Goal: Task Accomplishment & Management: Manage account settings

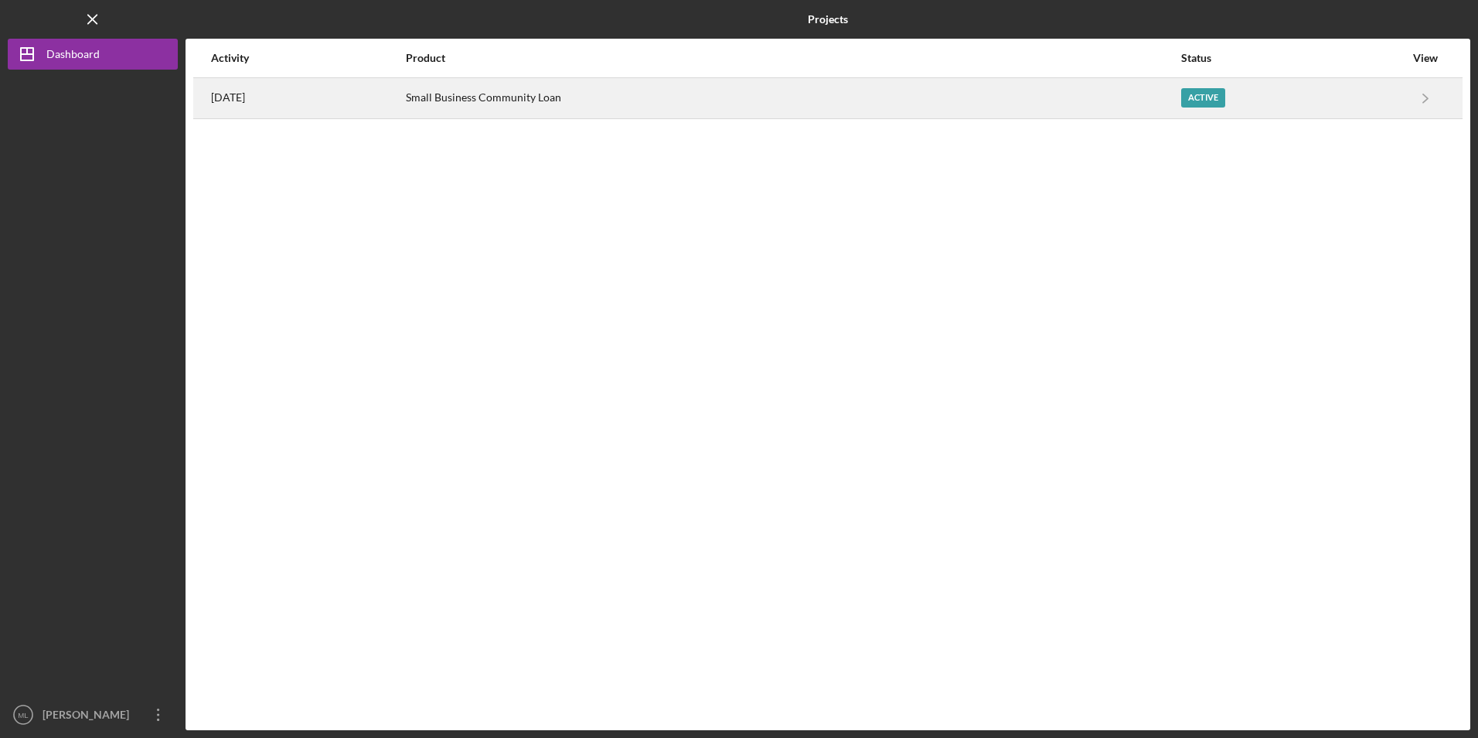
click at [554, 98] on div "Small Business Community Loan" at bounding box center [793, 98] width 774 height 39
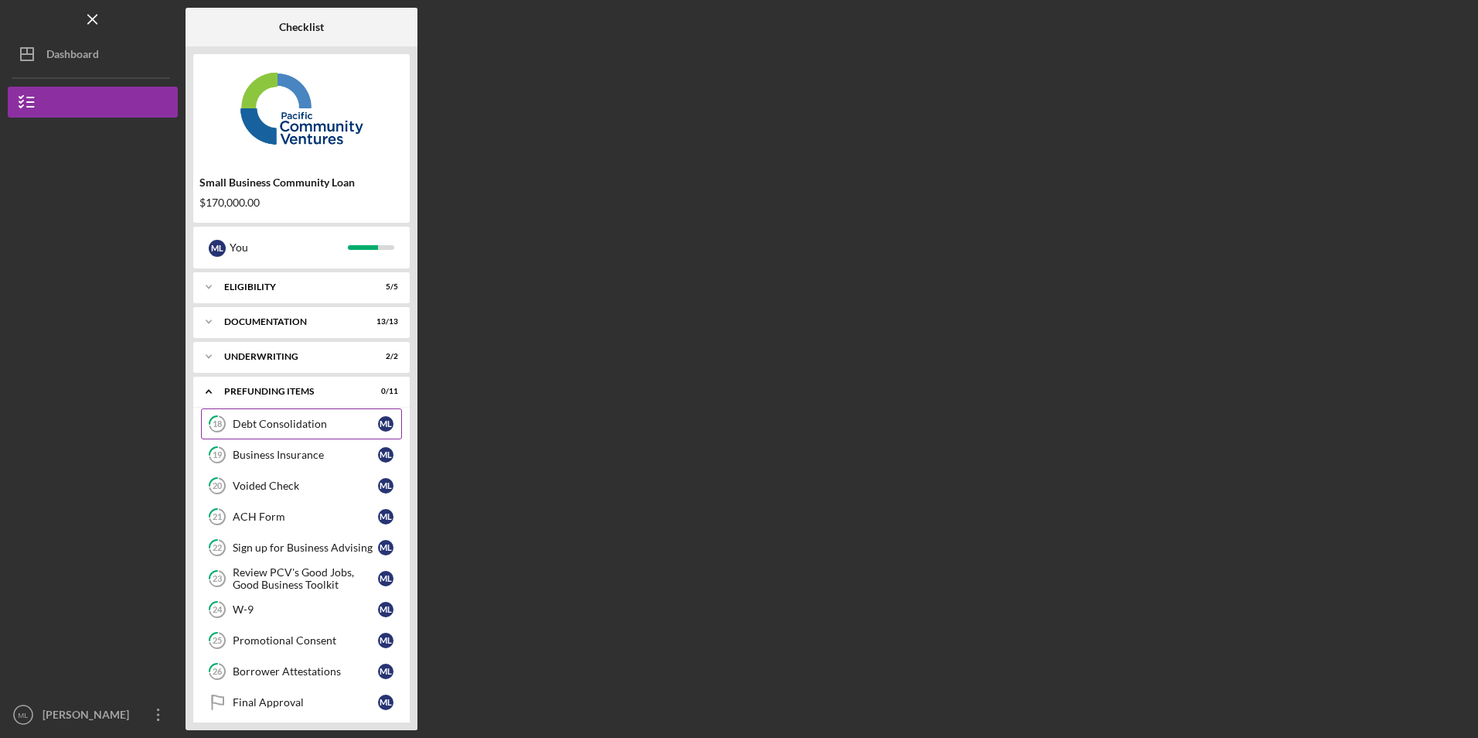
click at [244, 424] on div "Debt Consolidation" at bounding box center [305, 424] width 145 height 12
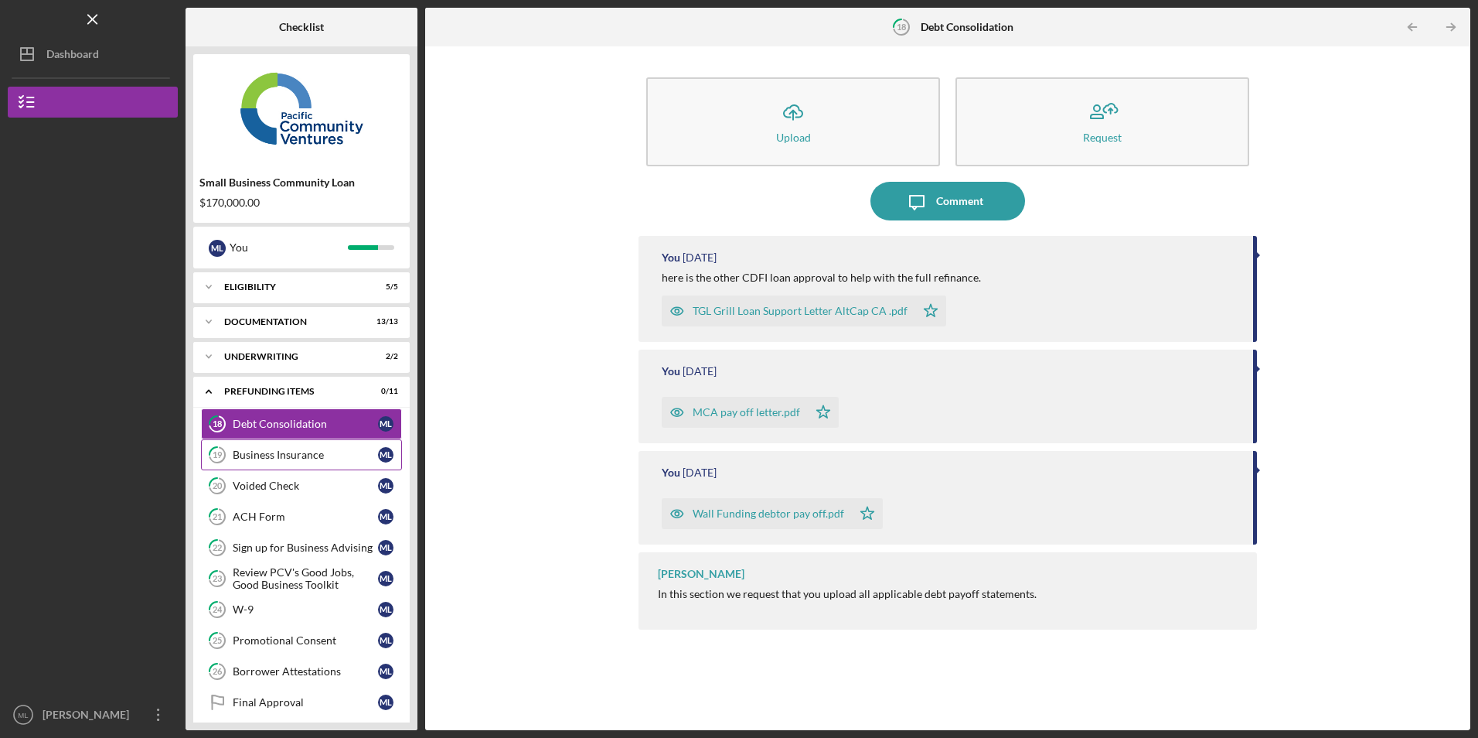
click at [261, 455] on div "Business Insurance" at bounding box center [305, 454] width 145 height 12
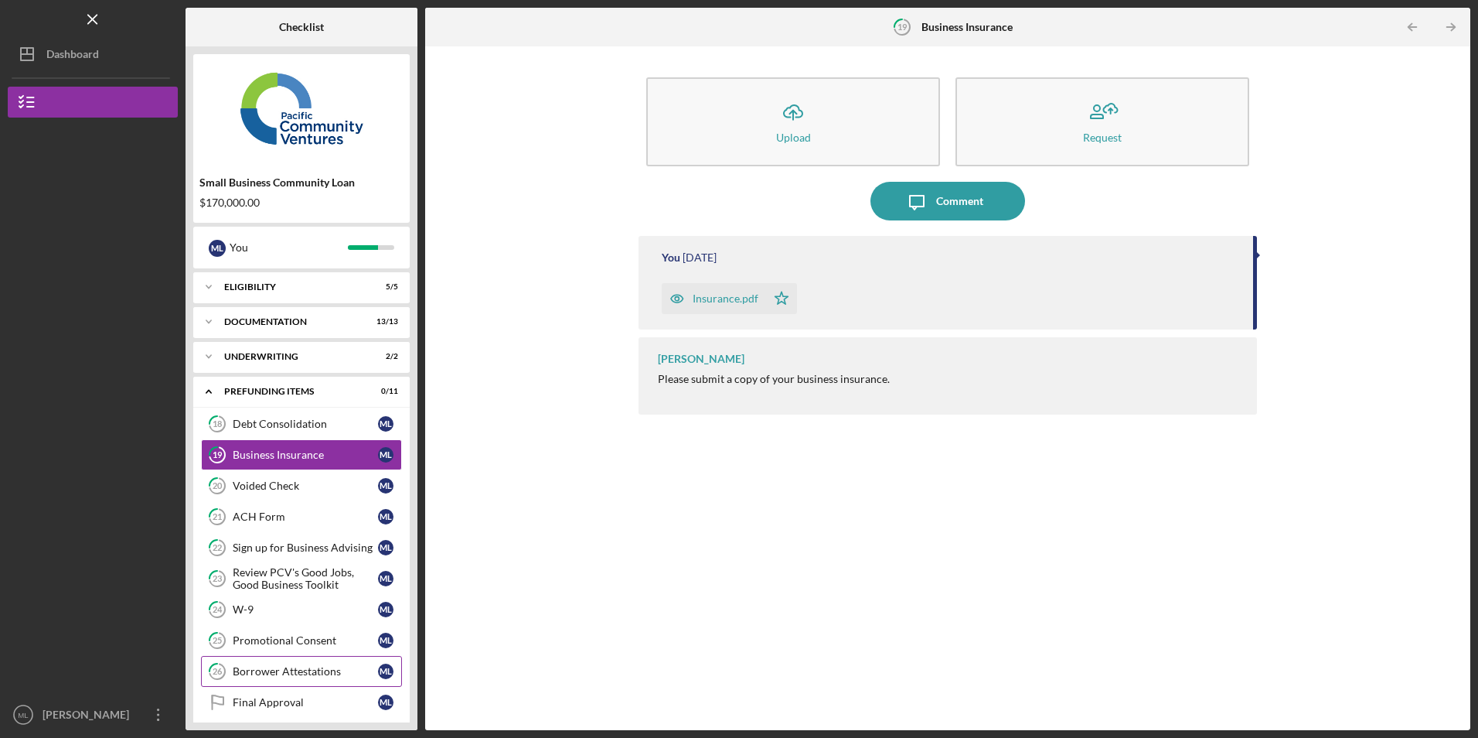
click at [299, 663] on link "26 Borrower Attestations M L" at bounding box center [301, 671] width 201 height 31
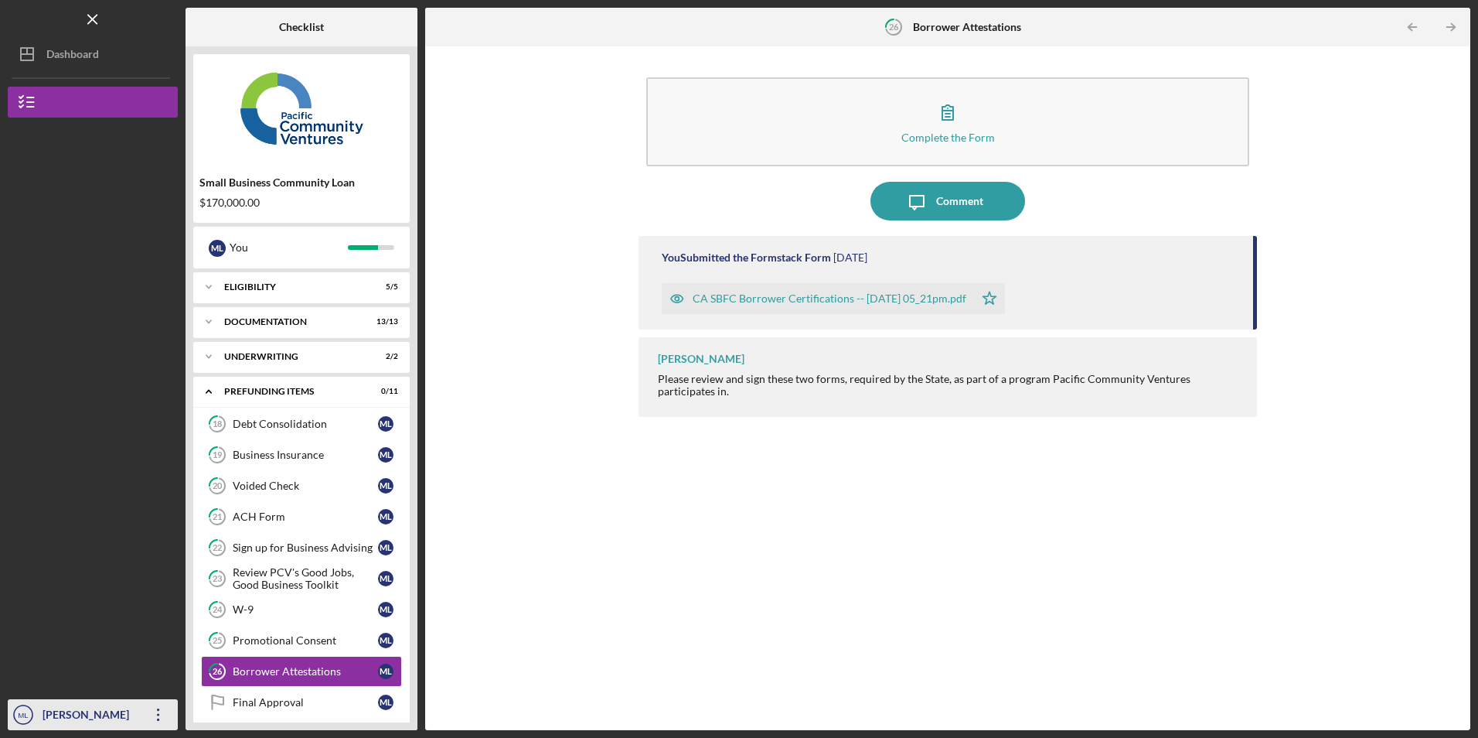
click at [153, 711] on icon "Icon/Overflow" at bounding box center [158, 714] width 39 height 39
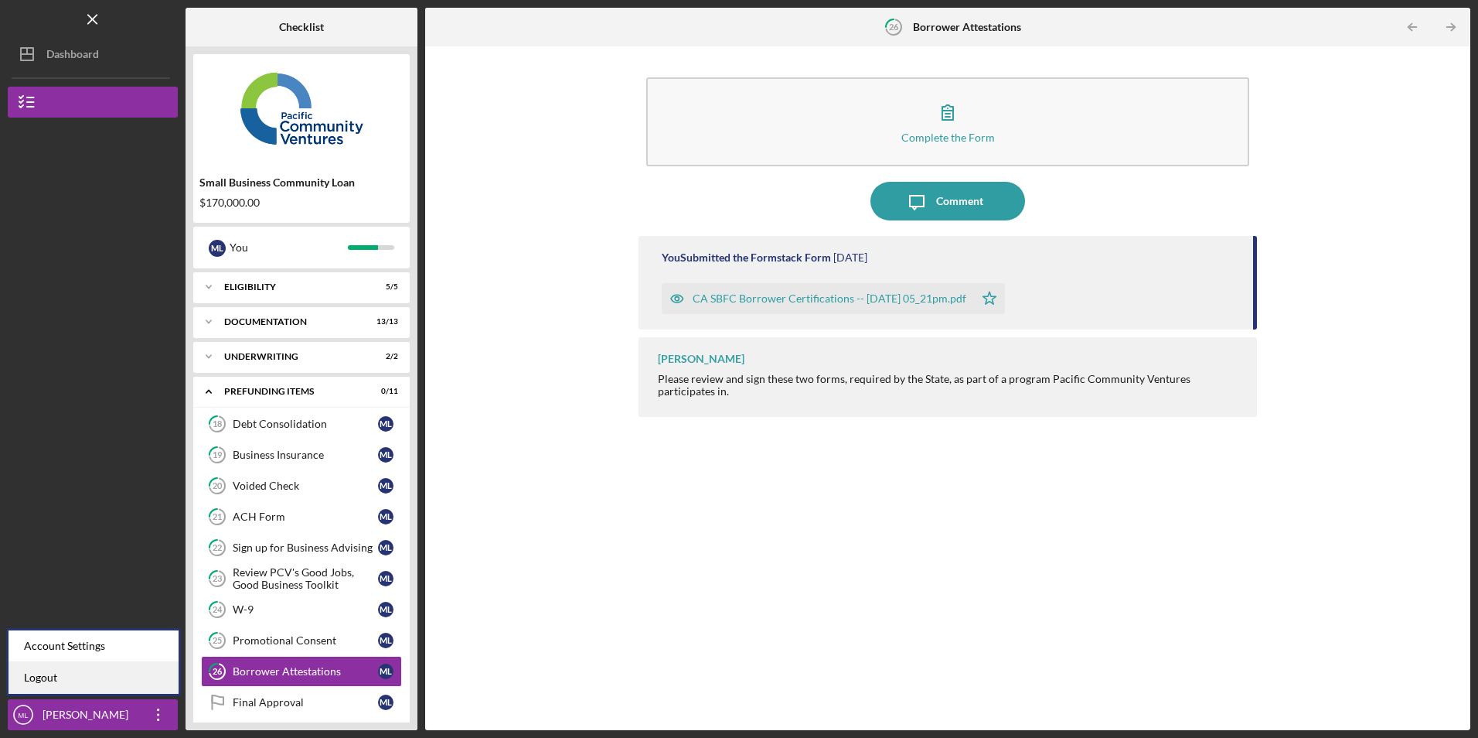
click at [145, 683] on link "Logout" at bounding box center [94, 678] width 170 height 32
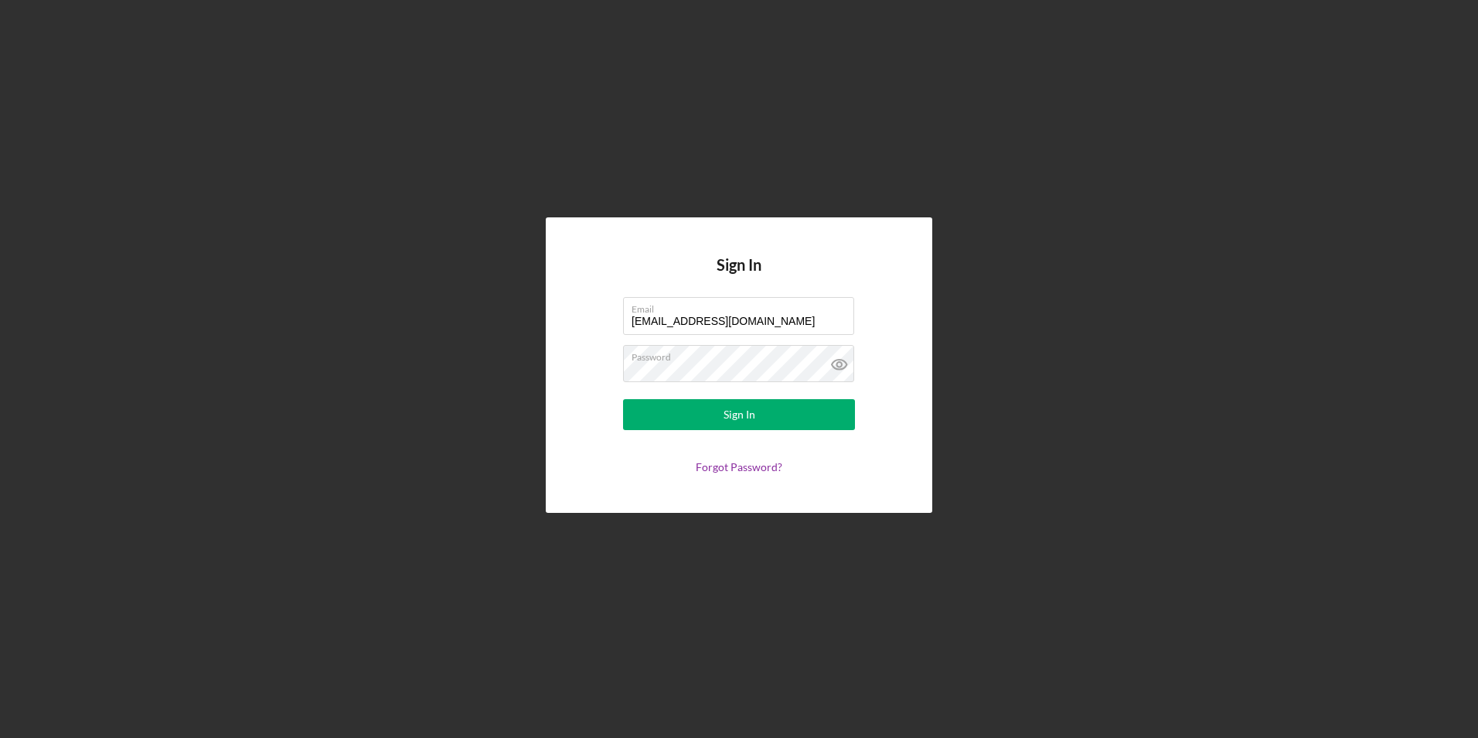
drag, startPoint x: 763, startPoint y: 318, endPoint x: 393, endPoint y: 285, distance: 371.8
click at [393, 285] on div "Sign In Email [EMAIL_ADDRESS][DOMAIN_NAME] Password Sign In Forgot Password?" at bounding box center [739, 365] width 1463 height 730
drag, startPoint x: 747, startPoint y: 321, endPoint x: 570, endPoint y: 287, distance: 180.3
click at [571, 288] on div "Sign In Email [EMAIL_ADDRESS][DOMAIN_NAME] Password Sign In Forgot Password?" at bounding box center [739, 364] width 387 height 295
type input "[PERSON_NAME][EMAIL_ADDRESS][DOMAIN_NAME]"
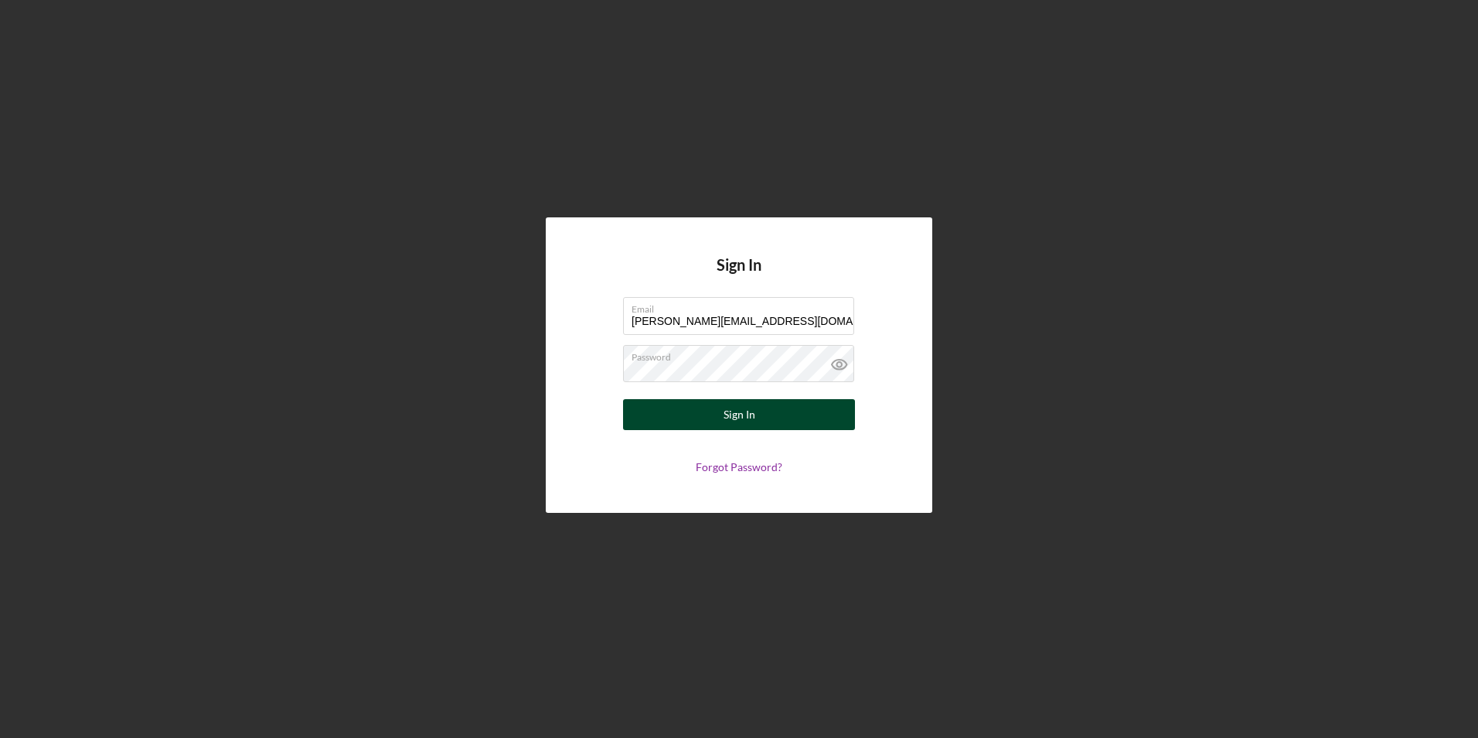
click at [660, 408] on button "Sign In" at bounding box center [739, 414] width 232 height 31
